Goal: Information Seeking & Learning: Check status

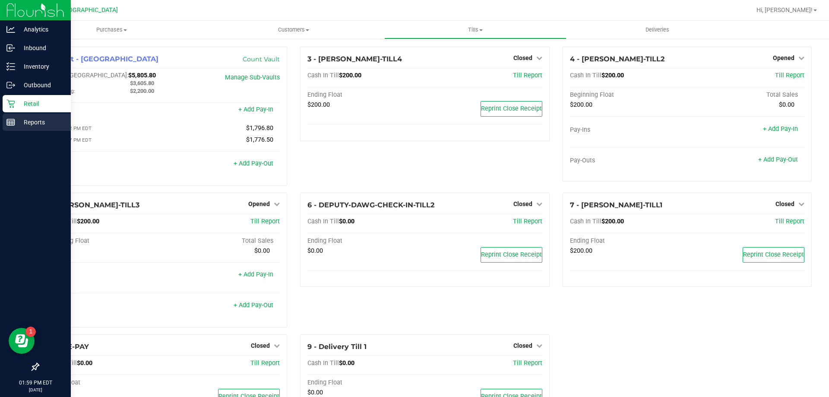
click at [16, 119] on p "Reports" at bounding box center [41, 122] width 52 height 10
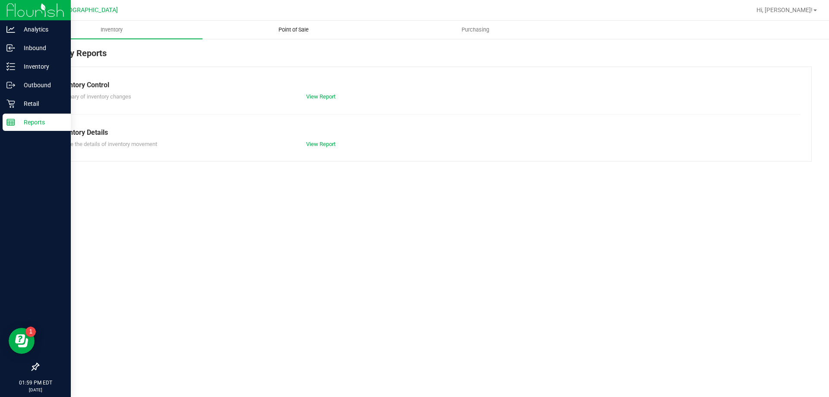
click at [292, 29] on span "Point of Sale" at bounding box center [294, 30] width 54 height 8
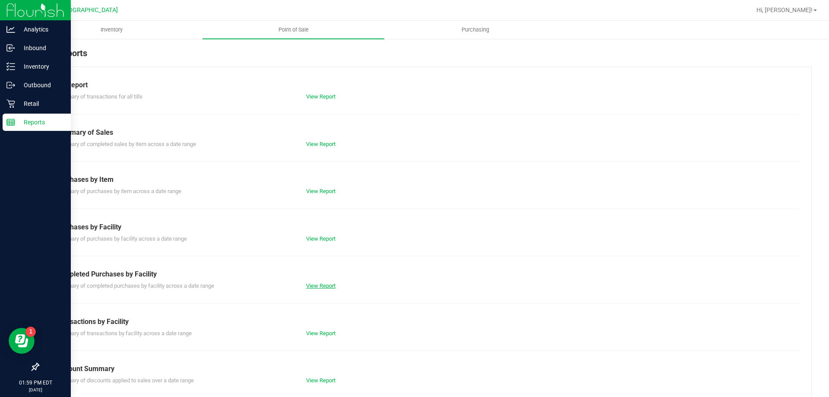
click at [322, 283] on link "View Report" at bounding box center [320, 285] width 29 height 6
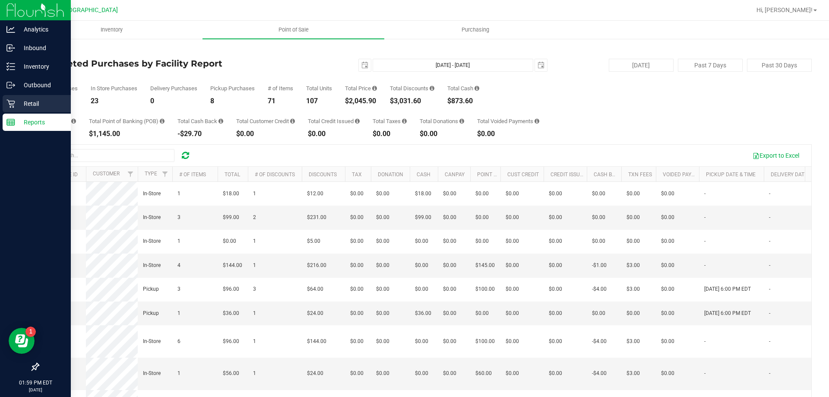
click at [35, 103] on p "Retail" at bounding box center [41, 103] width 52 height 10
